Goal: Information Seeking & Learning: Learn about a topic

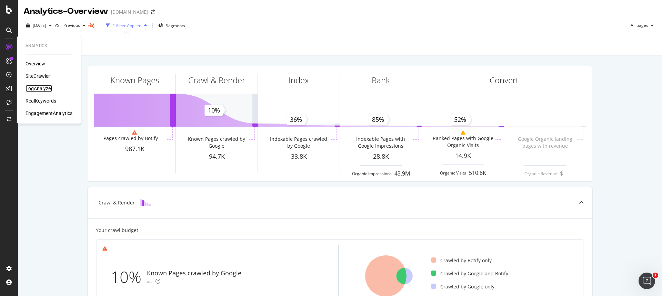
click at [45, 89] on div "LogAnalyzer" at bounding box center [39, 88] width 27 height 7
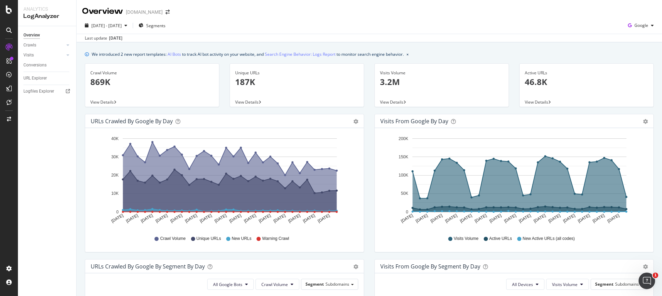
click at [103, 78] on p "869K" at bounding box center [151, 82] width 123 height 12
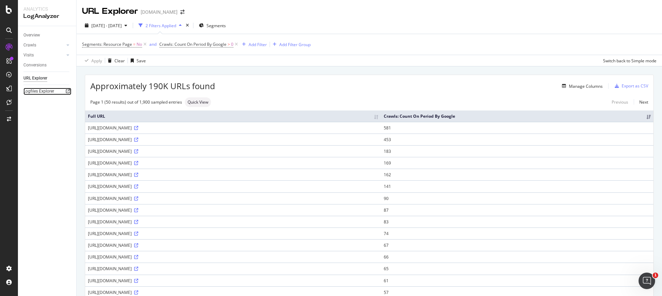
click at [69, 91] on icon at bounding box center [68, 91] width 4 height 4
click at [45, 77] on div "SiteCrawler" at bounding box center [38, 76] width 24 height 7
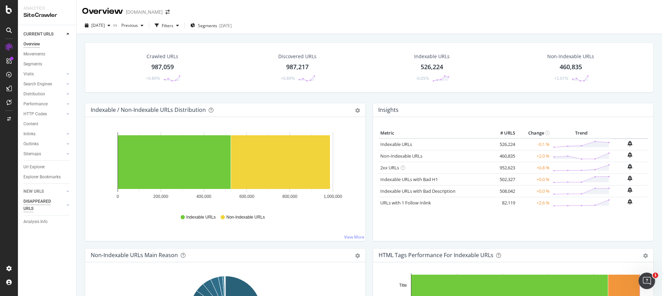
click at [40, 202] on div "DISAPPEARED URLS" at bounding box center [40, 205] width 35 height 14
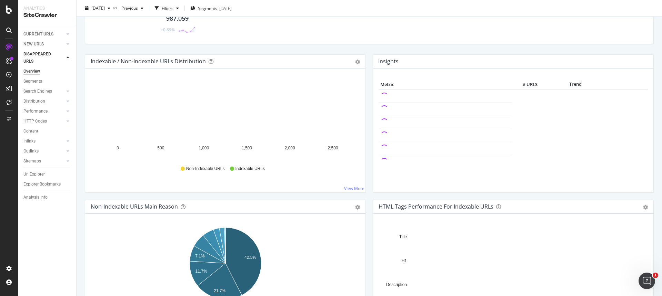
scroll to position [48, 0]
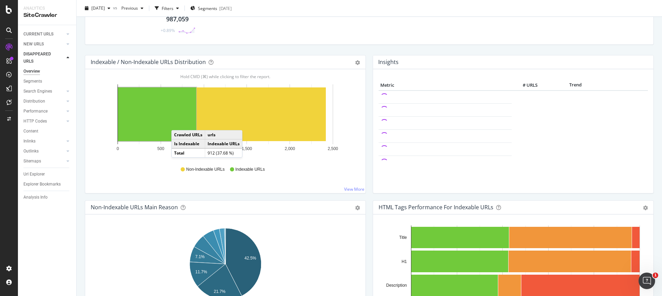
click at [178, 123] on rect "A chart." at bounding box center [157, 115] width 78 height 54
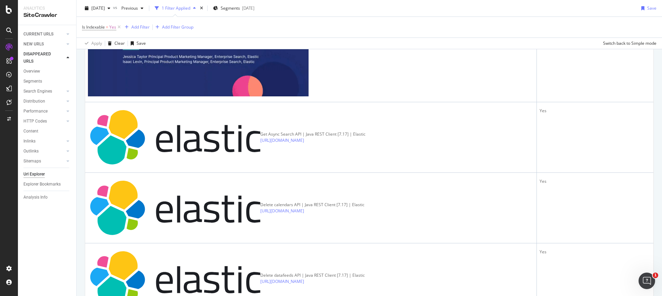
scroll to position [790, 0]
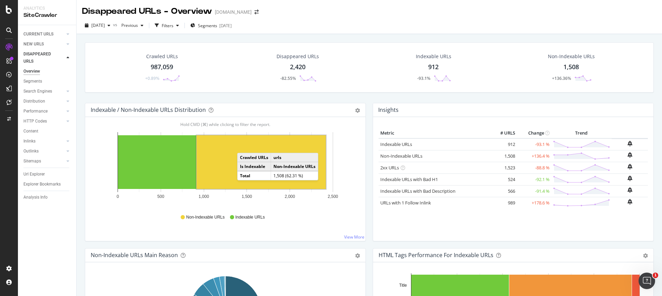
click at [244, 146] on rect "A chart." at bounding box center [260, 162] width 129 height 54
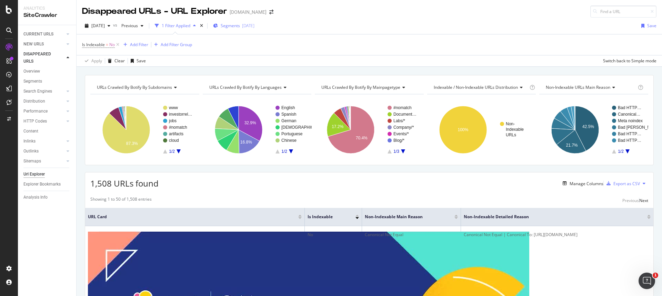
click at [240, 24] on span "Segments" at bounding box center [230, 26] width 19 height 6
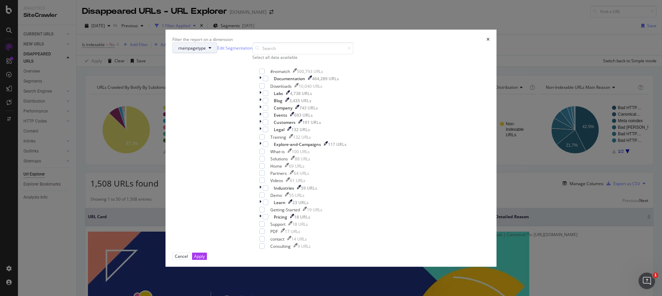
click at [217, 53] on button "mainpagetype" at bounding box center [194, 47] width 45 height 11
click at [450, 60] on div "Filter the report on a dimension mainpagetype Edit Segmentation Select all data…" at bounding box center [331, 148] width 662 height 296
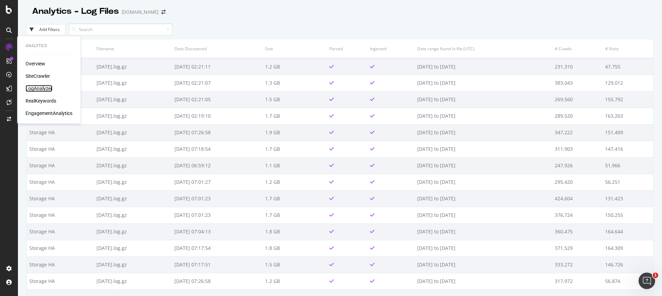
click at [42, 89] on div "LogAnalyzer" at bounding box center [39, 88] width 27 height 7
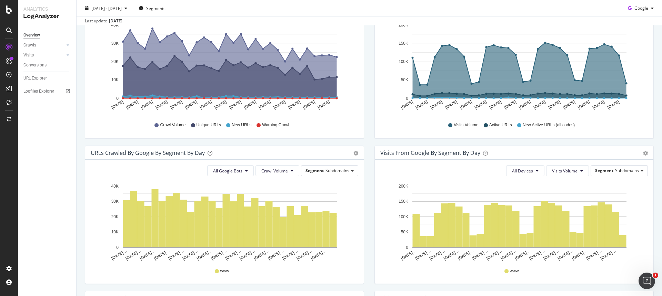
scroll to position [114, 0]
click at [327, 174] on div "Segment Subdomains" at bounding box center [329, 170] width 57 height 10
click at [328, 201] on div "Mainpagetype" at bounding box center [326, 199] width 55 height 9
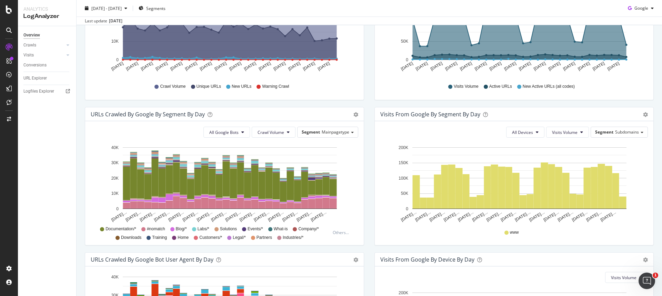
scroll to position [153, 0]
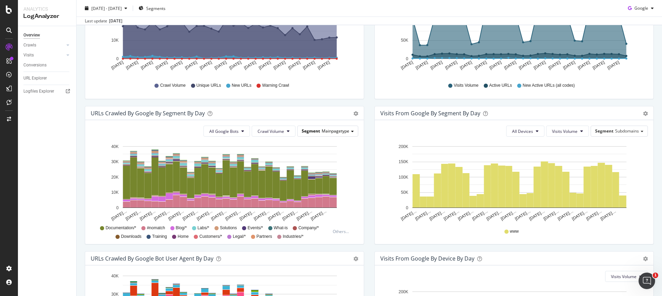
click at [338, 130] on span "Mainpagetype" at bounding box center [336, 131] width 28 height 6
click at [397, 135] on div "All Devices Visits Volume Segment Subdomains" at bounding box center [513, 131] width 267 height 11
click at [635, 131] on span "Subdomains" at bounding box center [627, 131] width 24 height 6
click at [633, 160] on div "Mainpagetype" at bounding box center [616, 159] width 55 height 9
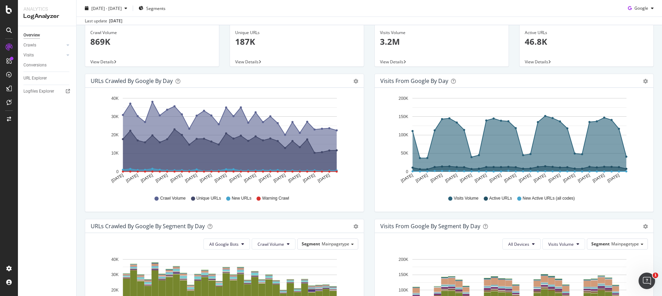
scroll to position [0, 0]
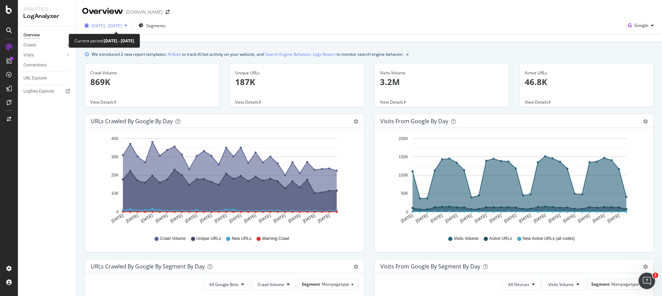
click at [122, 24] on span "[DATE] - [DATE]" at bounding box center [106, 26] width 30 height 6
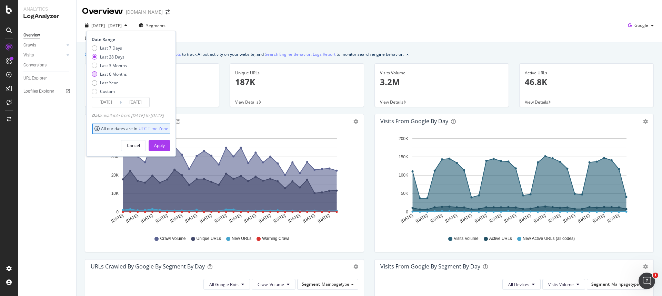
click at [103, 75] on div "Last 6 Months" at bounding box center [113, 74] width 27 height 6
type input "[DATE]"
click at [165, 147] on div "Apply" at bounding box center [159, 146] width 11 height 6
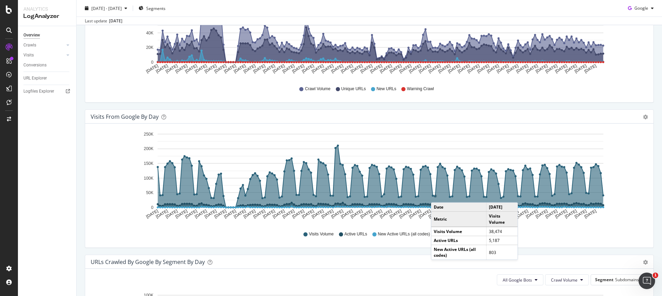
scroll to position [150, 0]
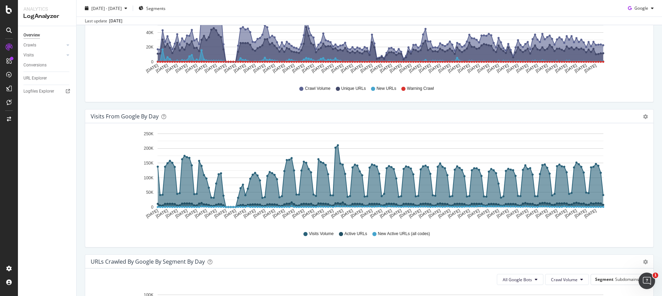
click at [595, 180] on icon "A chart." at bounding box center [380, 176] width 445 height 62
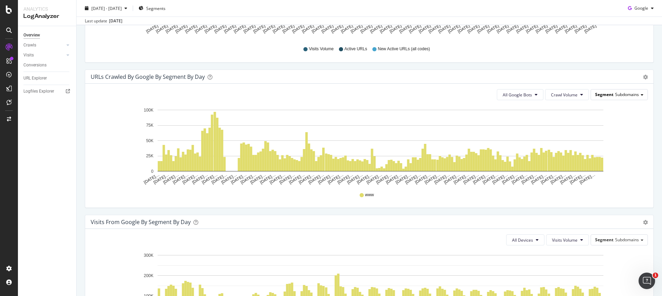
scroll to position [336, 0]
click at [627, 90] on div "Segment Subdomains" at bounding box center [619, 94] width 57 height 10
click at [625, 120] on div "Mainpagetype" at bounding box center [616, 123] width 55 height 9
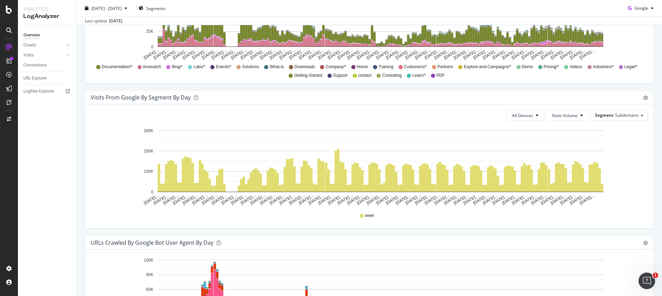
scroll to position [460, 0]
click at [621, 115] on span "Subdomains" at bounding box center [627, 116] width 24 height 6
click at [617, 142] on div "Mainpagetype" at bounding box center [616, 144] width 55 height 9
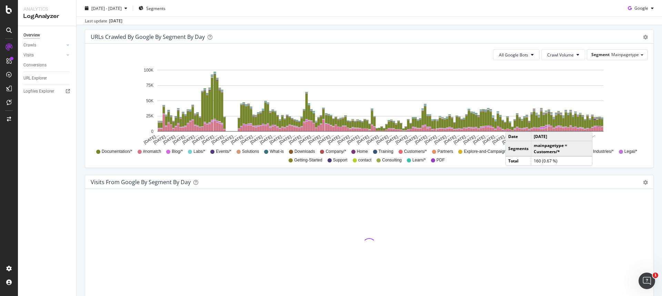
scroll to position [374, 0]
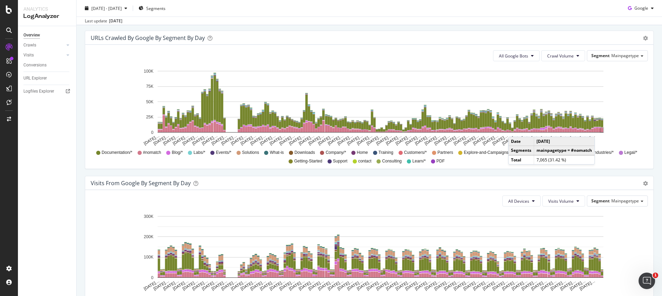
click at [601, 130] on rect "A chart." at bounding box center [602, 130] width 2 height 4
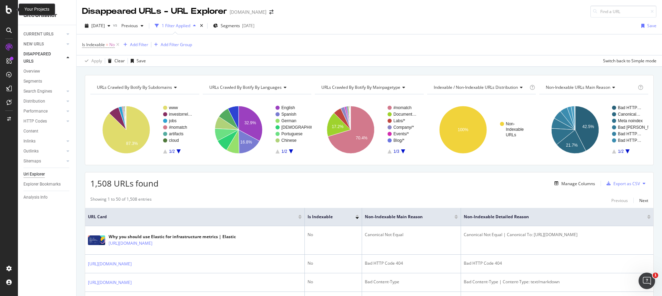
click at [10, 7] on icon at bounding box center [9, 10] width 6 height 8
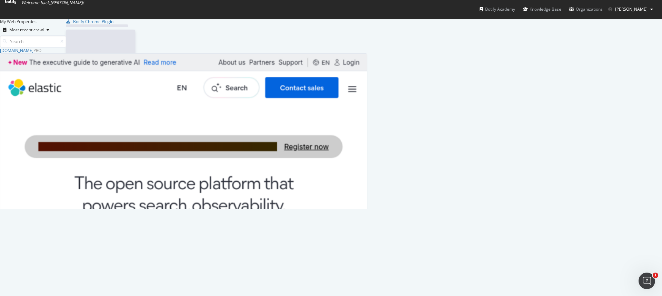
scroll to position [296, 662]
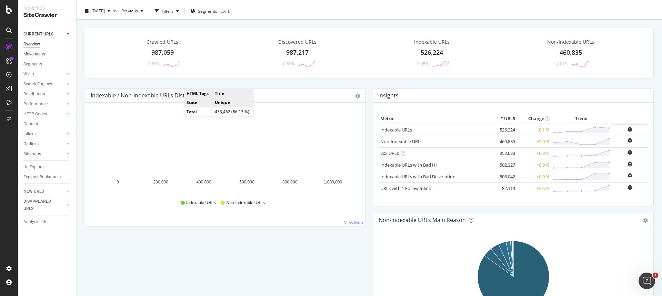
scroll to position [9, 0]
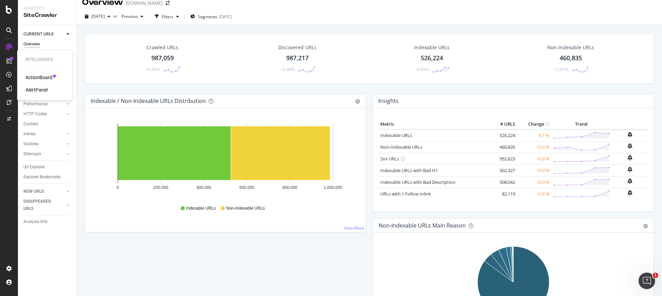
click at [51, 76] on div "ActionBoard" at bounding box center [39, 77] width 27 height 7
